Goal: Transaction & Acquisition: Purchase product/service

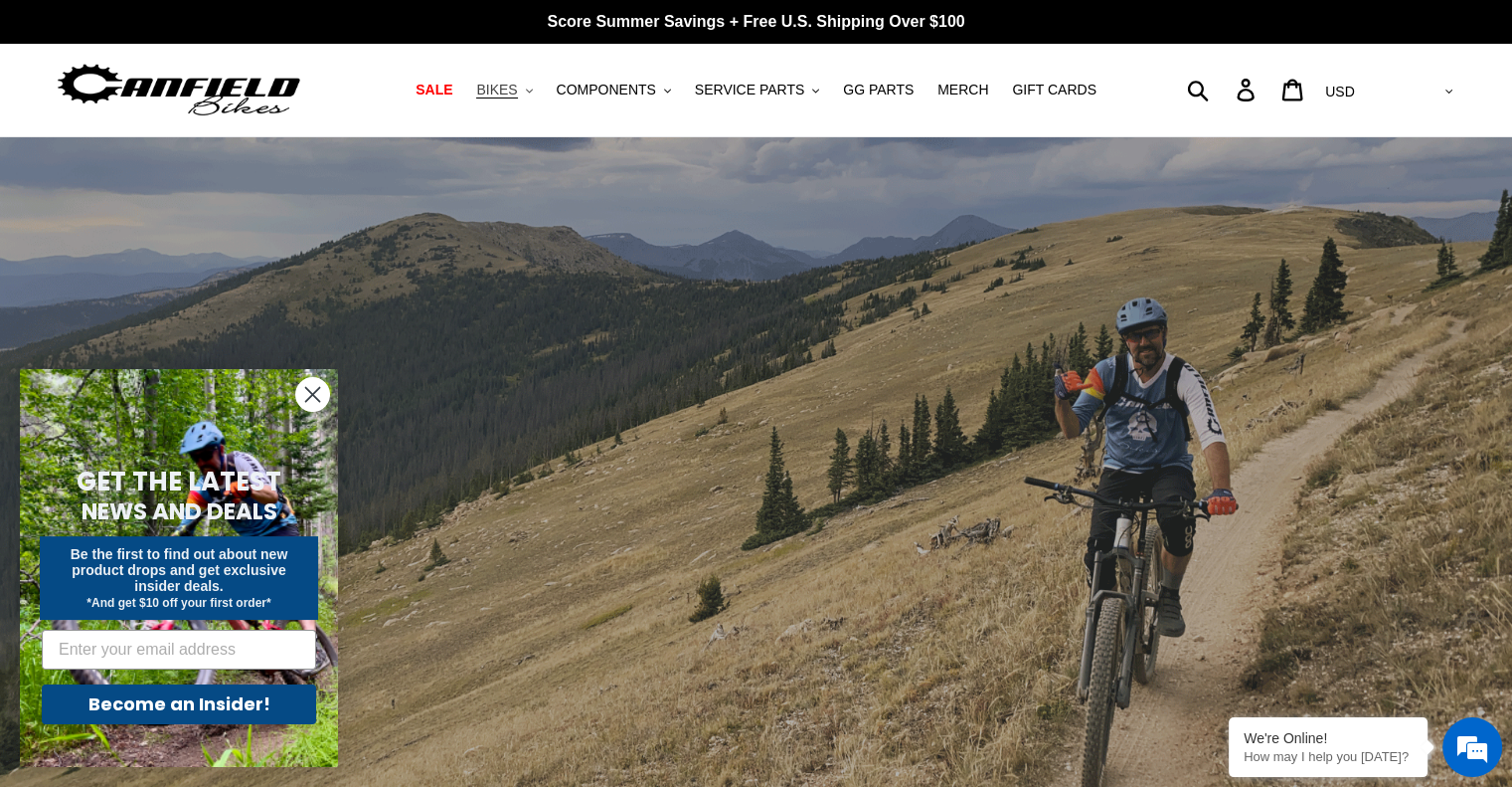
click at [517, 89] on span "BIKES" at bounding box center [496, 90] width 41 height 17
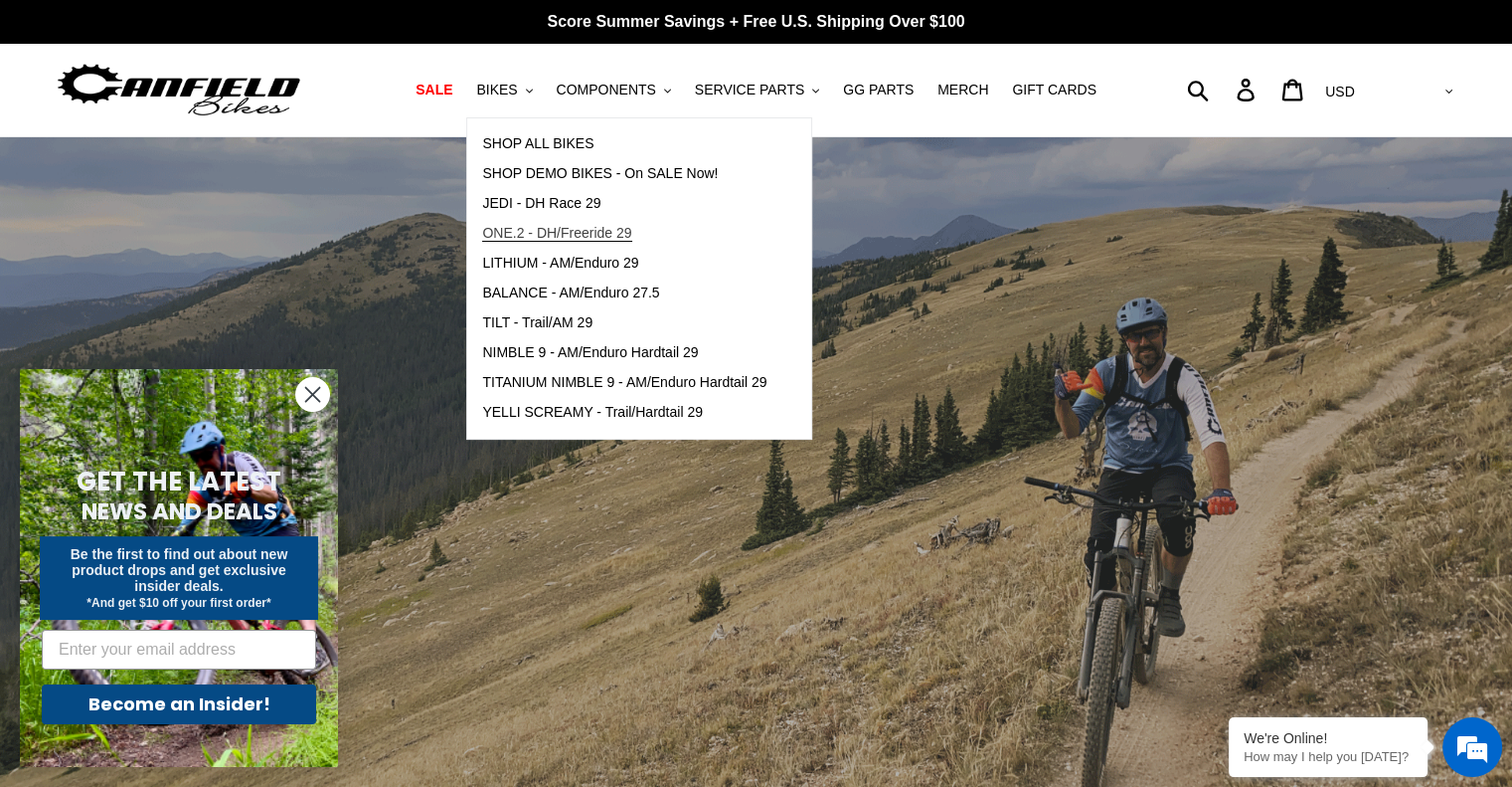
click at [597, 238] on span "ONE.2 - DH/Freeride 29" at bounding box center [557, 233] width 149 height 17
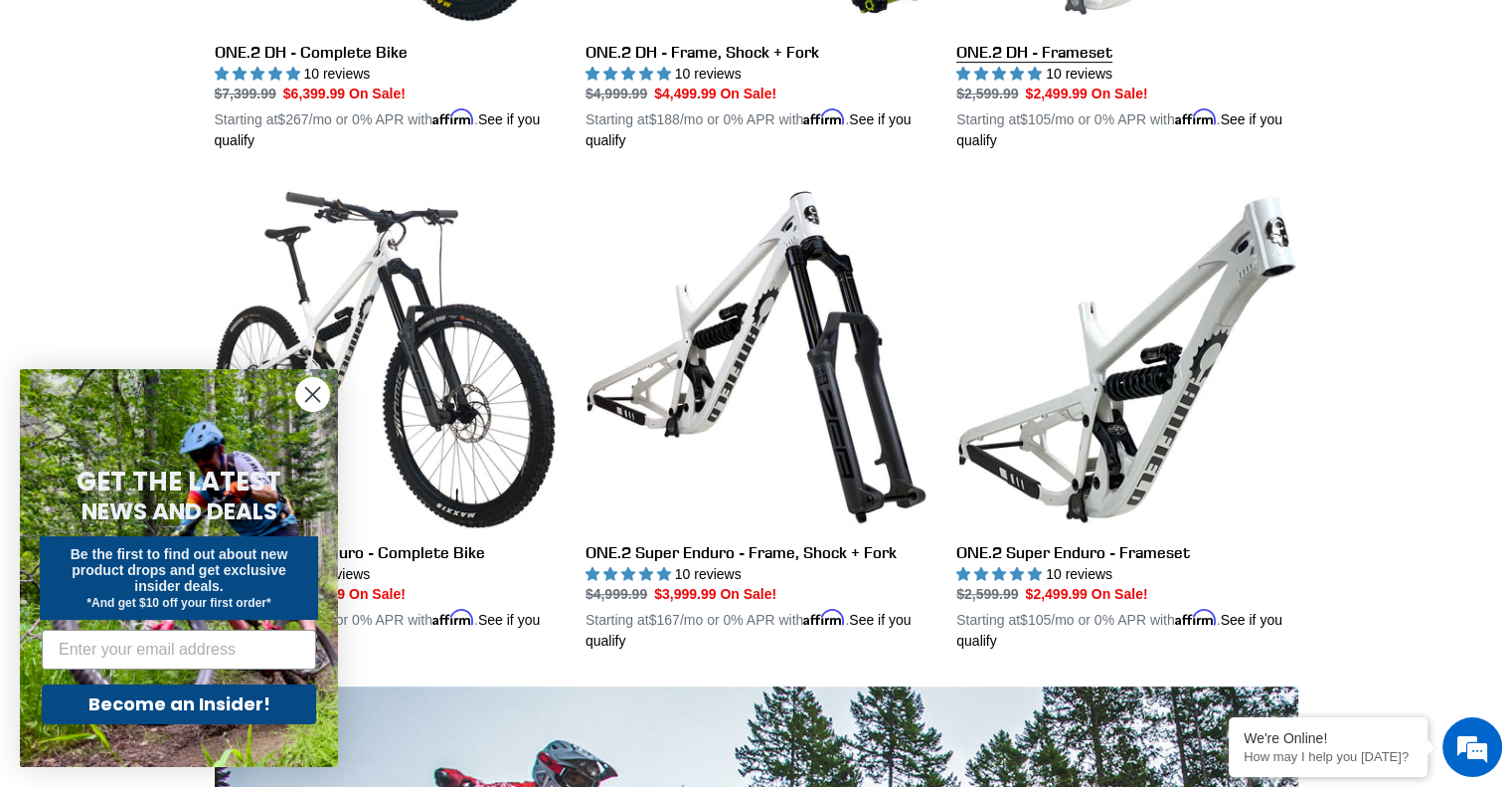
scroll to position [696, 0]
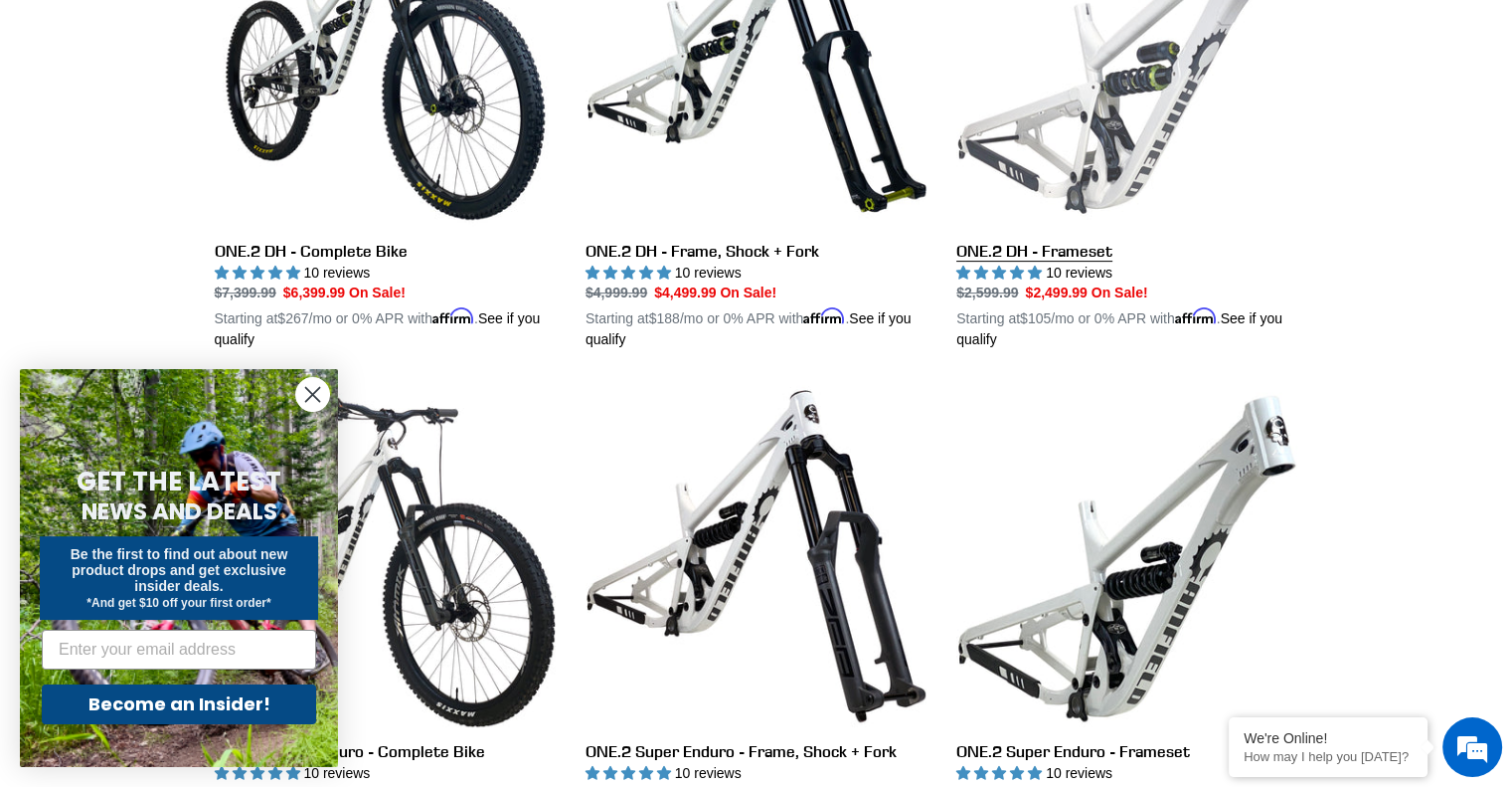
click at [1054, 255] on link "ONE.2 DH - Frameset" at bounding box center [1127, 118] width 341 height 466
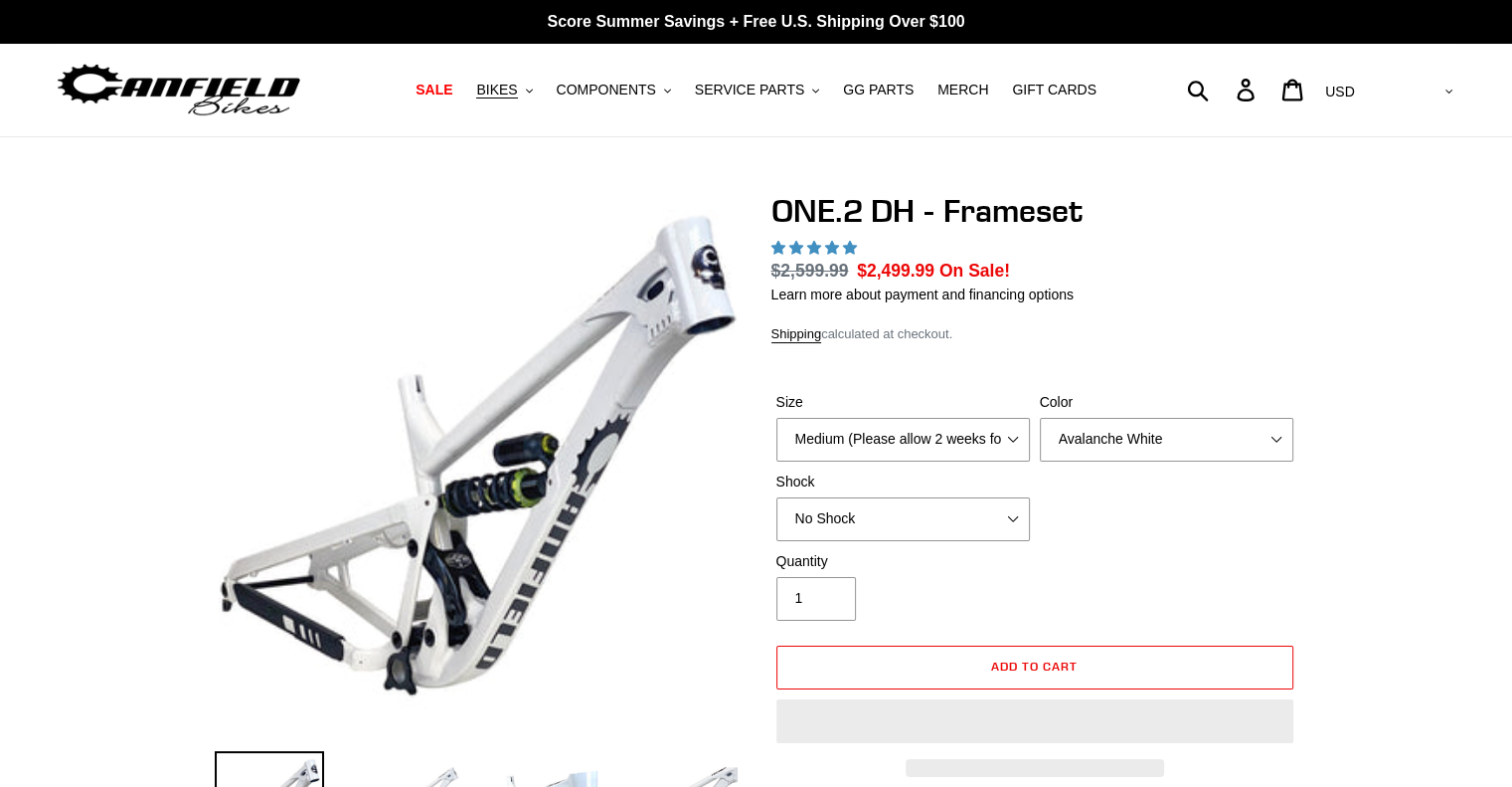
select select "highest-rating"
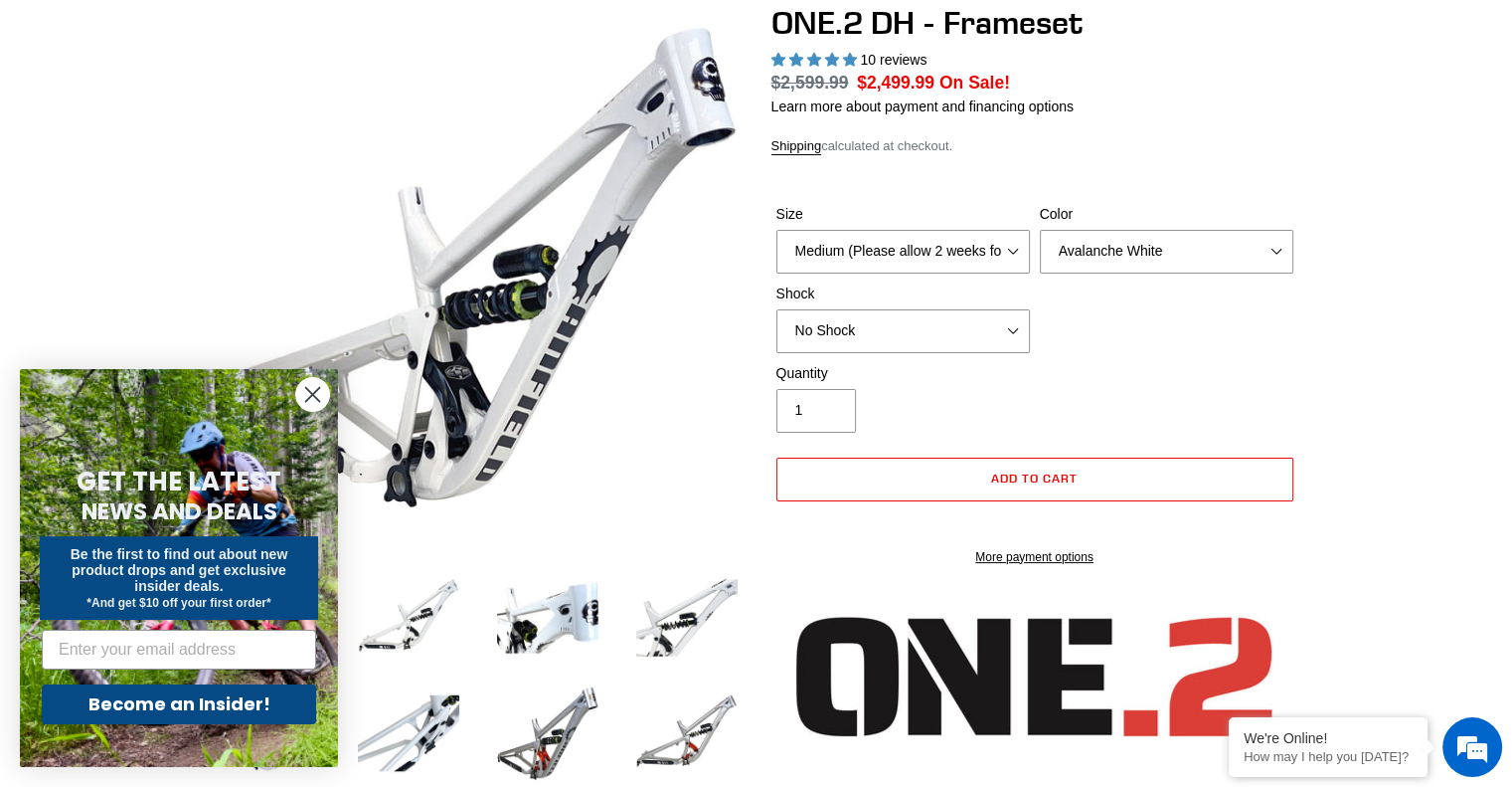
scroll to position [199, 0]
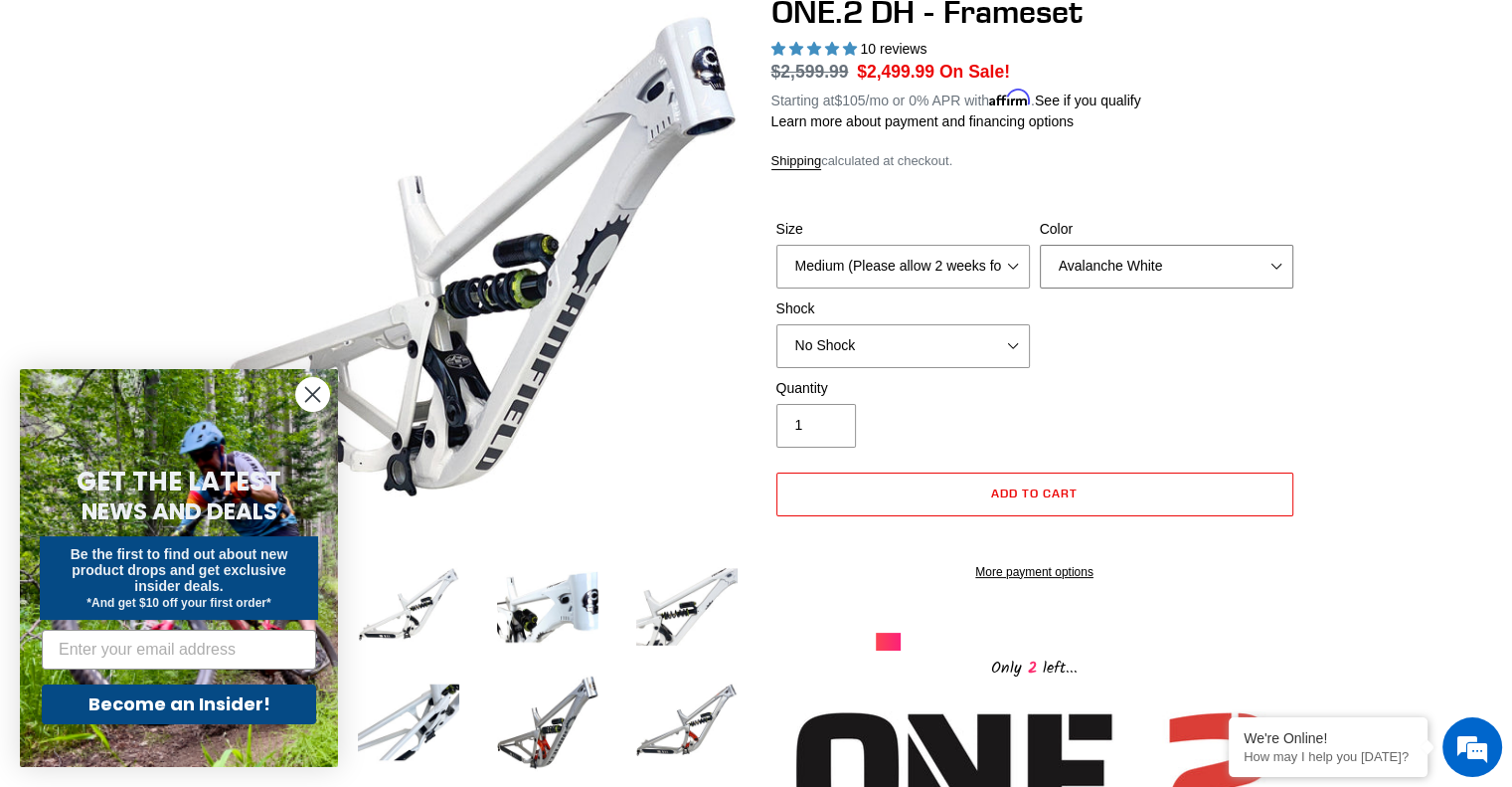
click at [1114, 278] on select "Avalanche White Bentonite Grey" at bounding box center [1167, 267] width 254 height 44
click at [1040, 245] on select "Avalanche White Bentonite Grey" at bounding box center [1167, 267] width 254 height 44
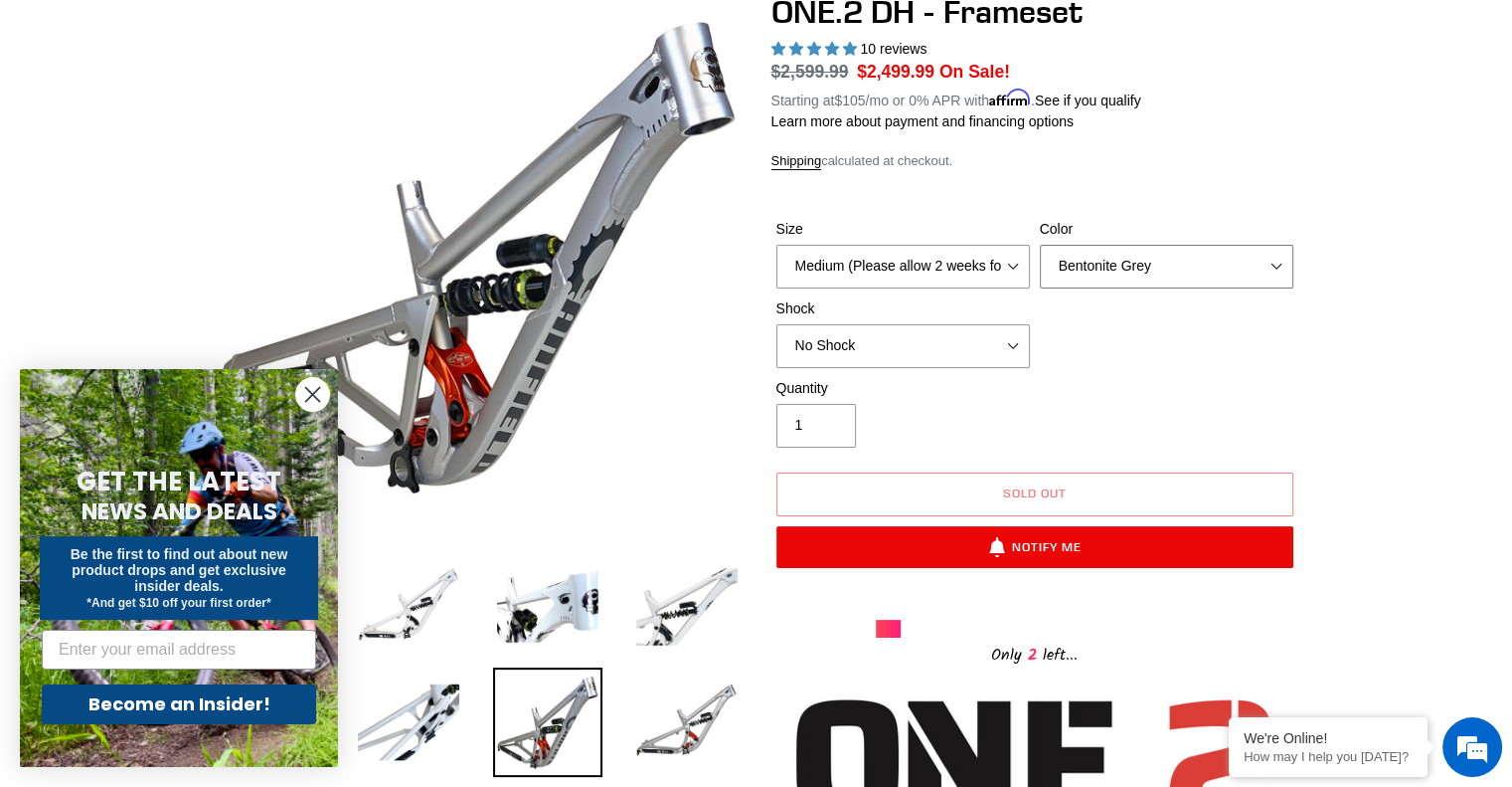
click at [1117, 277] on select "Avalanche White Bentonite Grey" at bounding box center [1167, 267] width 254 height 44
select select "Avalanche White"
click at [1040, 245] on select "Avalanche White Bentonite Grey" at bounding box center [1167, 267] width 254 height 44
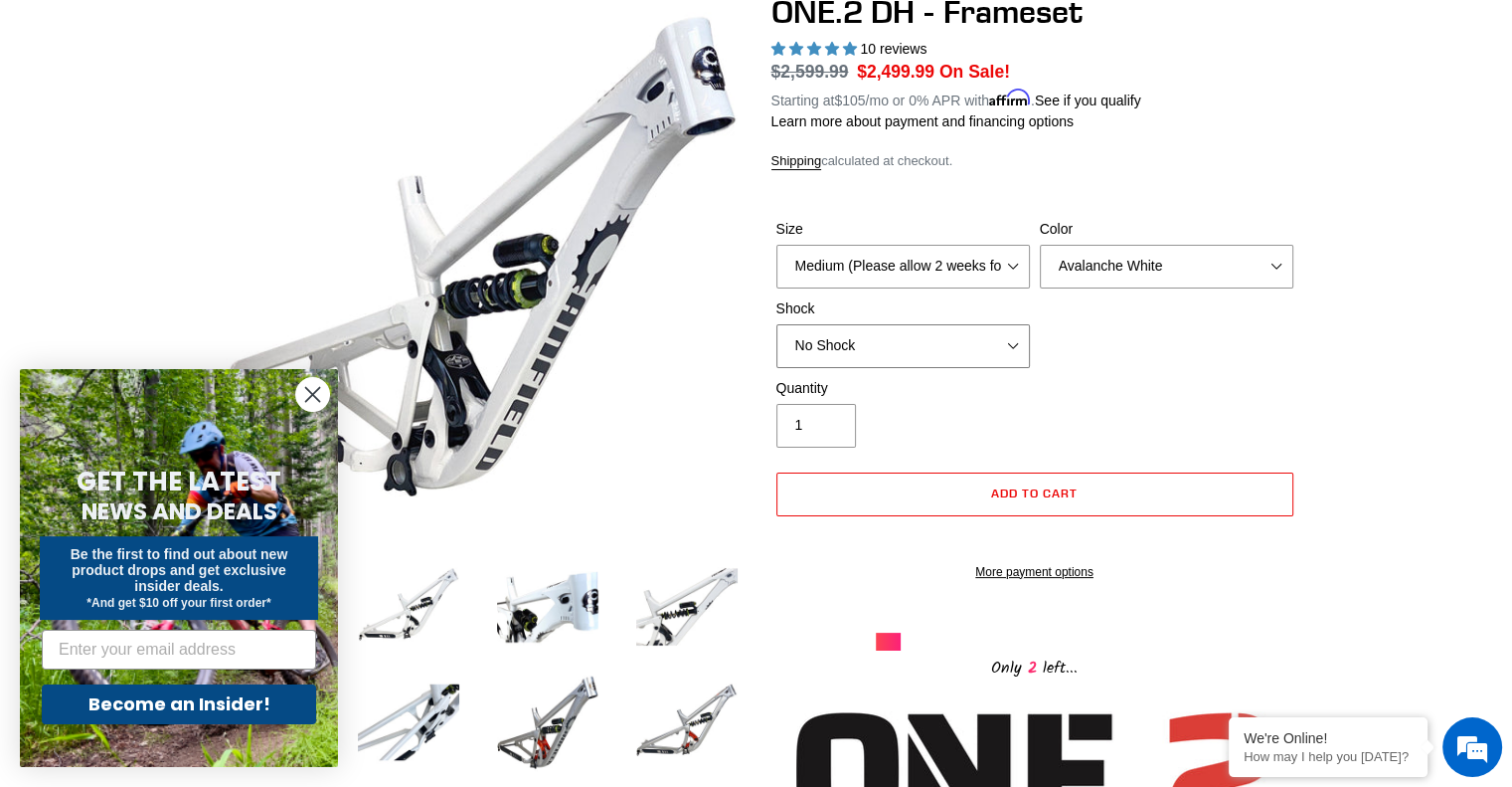
click at [977, 357] on select "No Shock Fox DHX2 Coil RockShox Vivid Coil EXT Storia LOK V3 (Custom Order)" at bounding box center [903, 346] width 254 height 44
select select "RockShox Vivid Coil"
click at [777, 324] on select "No Shock Fox DHX2 Coil RockShox Vivid Coil EXT Storia LOK V3 (Custom Order)" at bounding box center [903, 346] width 254 height 44
click at [315, 395] on circle "Close dialog" at bounding box center [312, 394] width 33 height 33
